Goal: Task Accomplishment & Management: Use online tool/utility

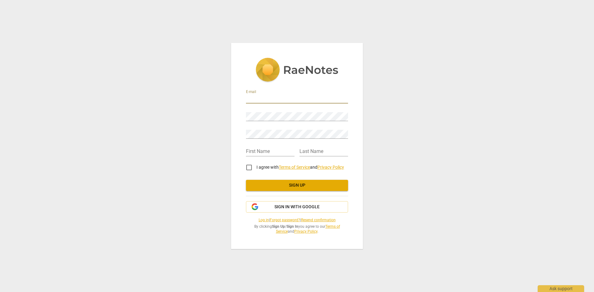
click at [264, 100] on input "email" at bounding box center [297, 99] width 102 height 9
type input "astridklindt@gmail.com"
click at [246, 99] on input "astridklindt@gmail.com" at bounding box center [297, 99] width 102 height 9
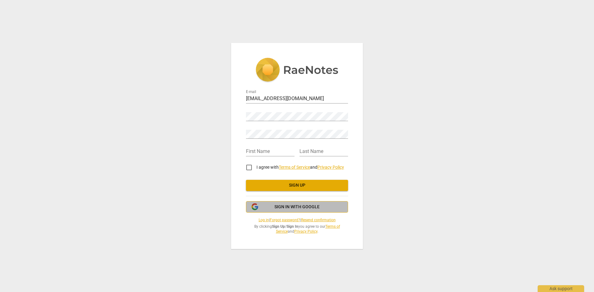
click at [288, 209] on span "Sign in with Google" at bounding box center [296, 207] width 45 height 6
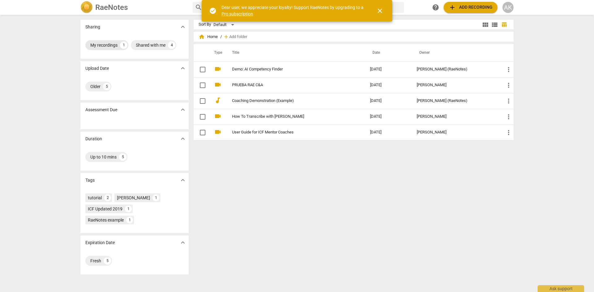
click at [105, 45] on div "My recordings" at bounding box center [103, 45] width 27 height 6
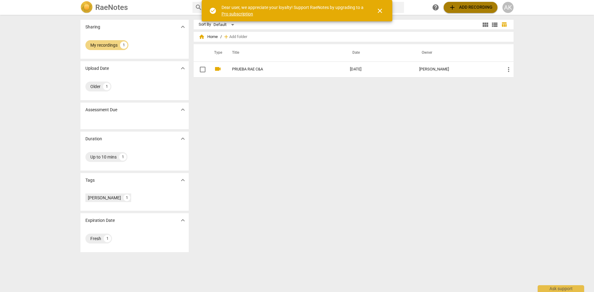
click at [459, 9] on span "add Add recording" at bounding box center [470, 7] width 44 height 7
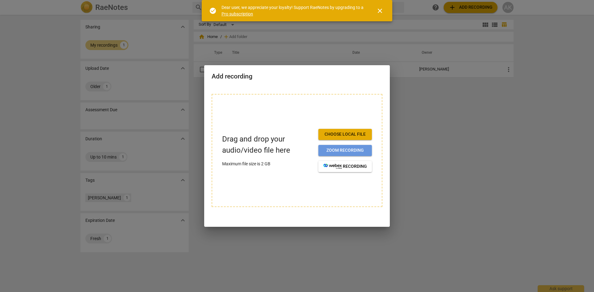
click at [337, 152] on span "Zoom recording" at bounding box center [345, 150] width 44 height 6
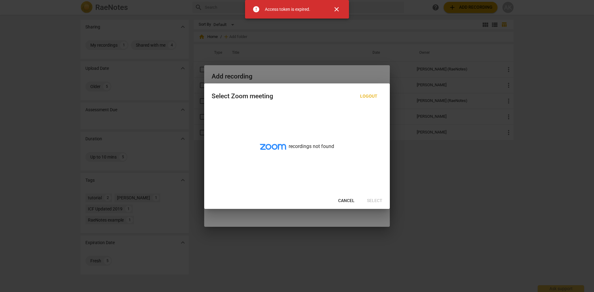
click at [337, 9] on span "close" at bounding box center [336, 9] width 7 height 7
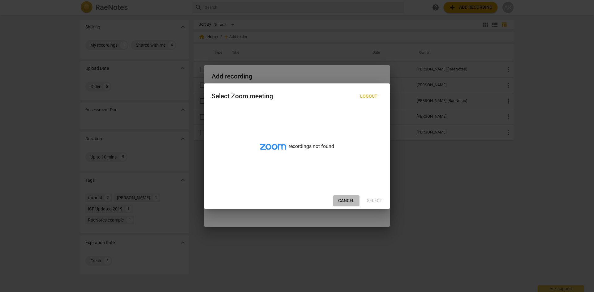
click at [344, 203] on span "Cancel" at bounding box center [346, 201] width 16 height 6
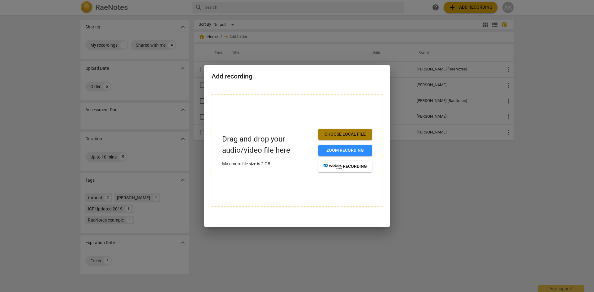
click at [337, 134] on span "Choose local file" at bounding box center [345, 134] width 44 height 6
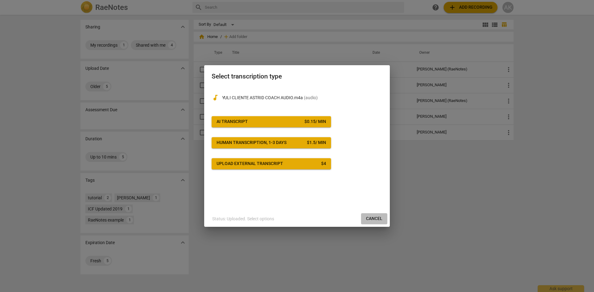
click at [383, 217] on button "Cancel" at bounding box center [374, 218] width 26 height 11
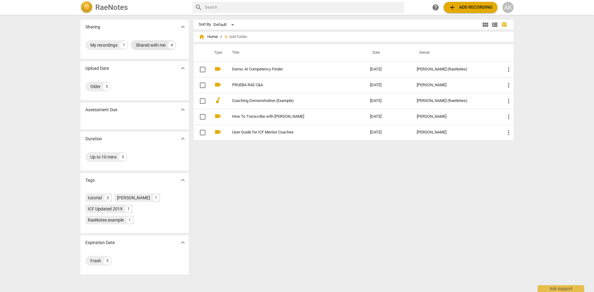
click at [152, 46] on div "Shared with me" at bounding box center [151, 45] width 30 height 6
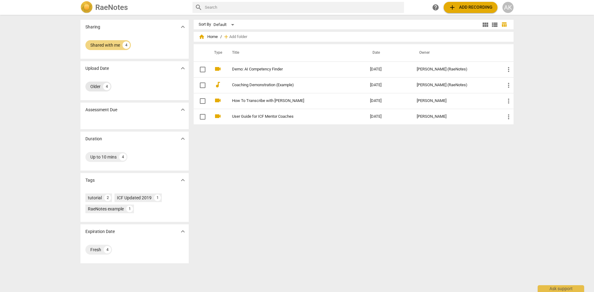
click at [93, 86] on div "Older" at bounding box center [95, 86] width 10 height 6
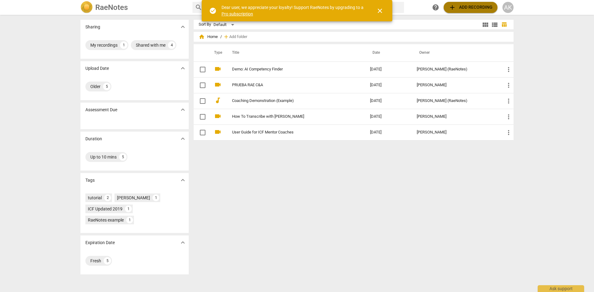
click at [472, 7] on span "add Add recording" at bounding box center [470, 7] width 44 height 7
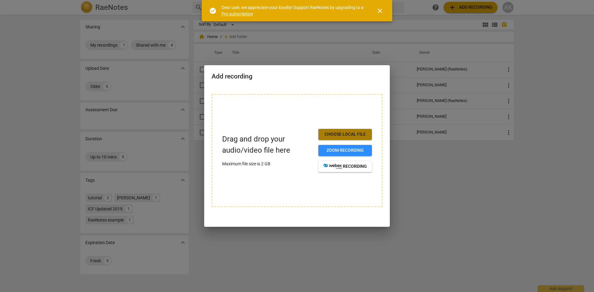
click at [327, 136] on span "Choose local file" at bounding box center [345, 134] width 44 height 6
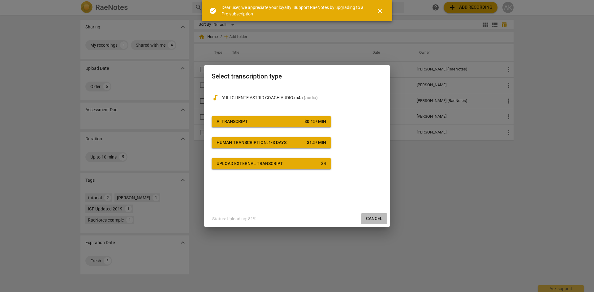
click at [375, 216] on span "Cancel" at bounding box center [374, 219] width 16 height 6
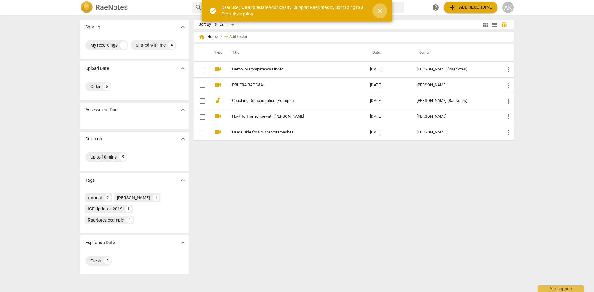
click at [380, 13] on span "close" at bounding box center [379, 10] width 7 height 7
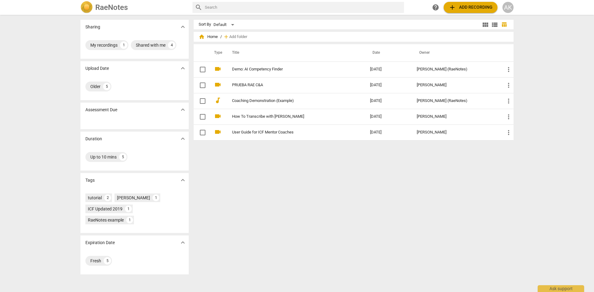
click at [217, 13] on div "search" at bounding box center [297, 7] width 211 height 11
click at [214, 7] on input "text" at bounding box center [303, 7] width 197 height 10
